Goal: Information Seeking & Learning: Compare options

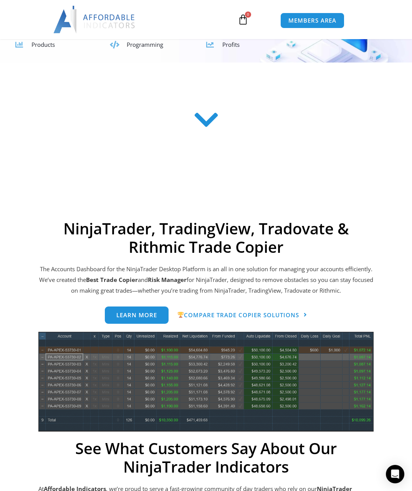
scroll to position [192, 0]
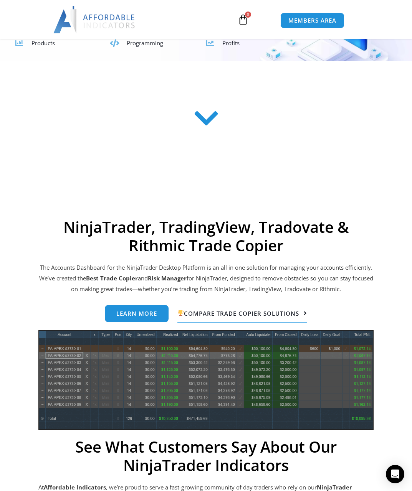
click at [248, 314] on span "Compare Trade Copier Solutions" at bounding box center [238, 313] width 122 height 6
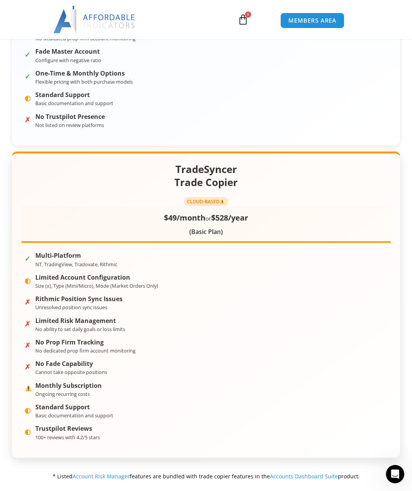
scroll to position [691, 0]
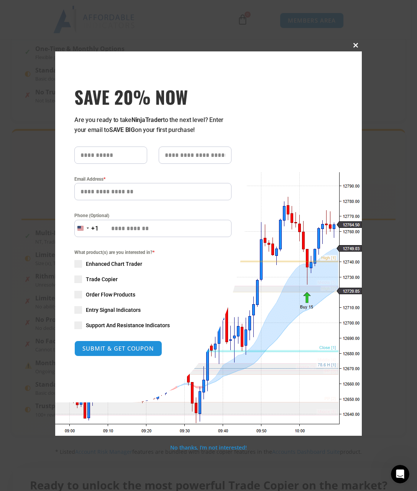
click at [356, 44] on span "SAVE 20% NOW popup" at bounding box center [356, 45] width 12 height 5
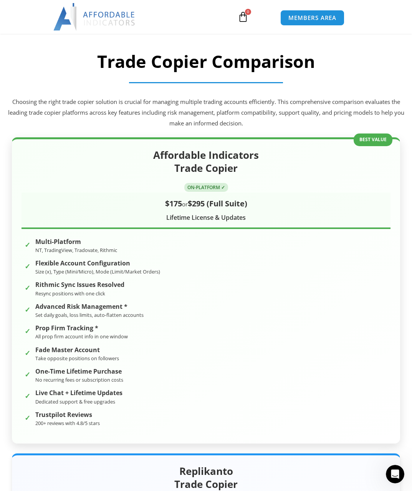
scroll to position [0, 0]
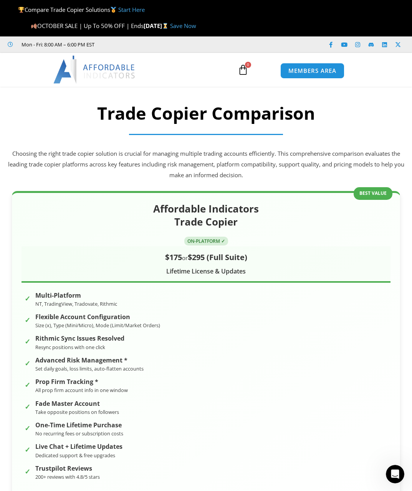
click at [84, 71] on img at bounding box center [94, 70] width 82 height 28
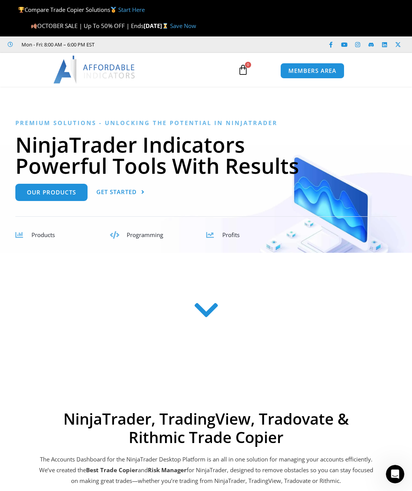
click at [16, 235] on icon at bounding box center [19, 235] width 8 height 8
click at [43, 237] on span "Products" at bounding box center [42, 235] width 23 height 8
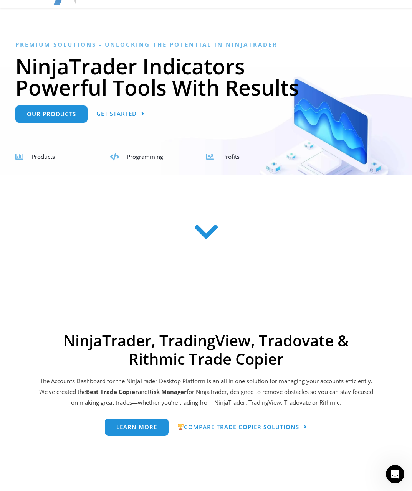
scroll to position [153, 0]
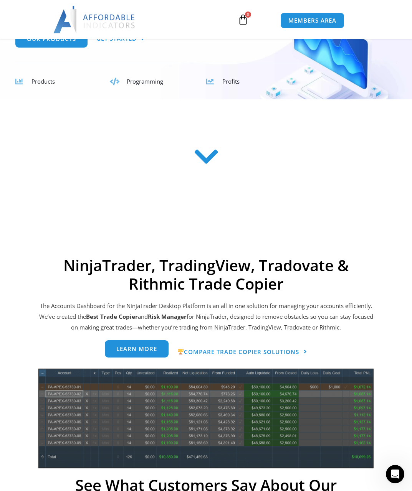
click at [132, 352] on span "Learn more" at bounding box center [136, 349] width 41 height 6
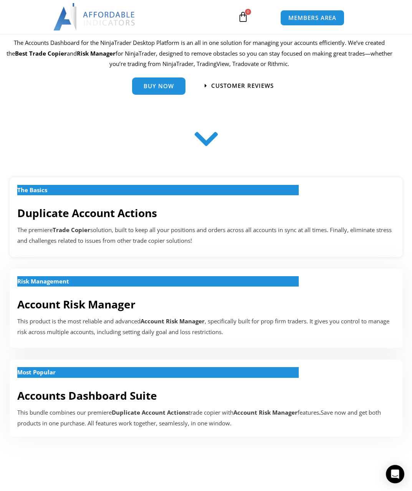
scroll to position [102, 0]
